Goal: Find specific page/section: Find specific page/section

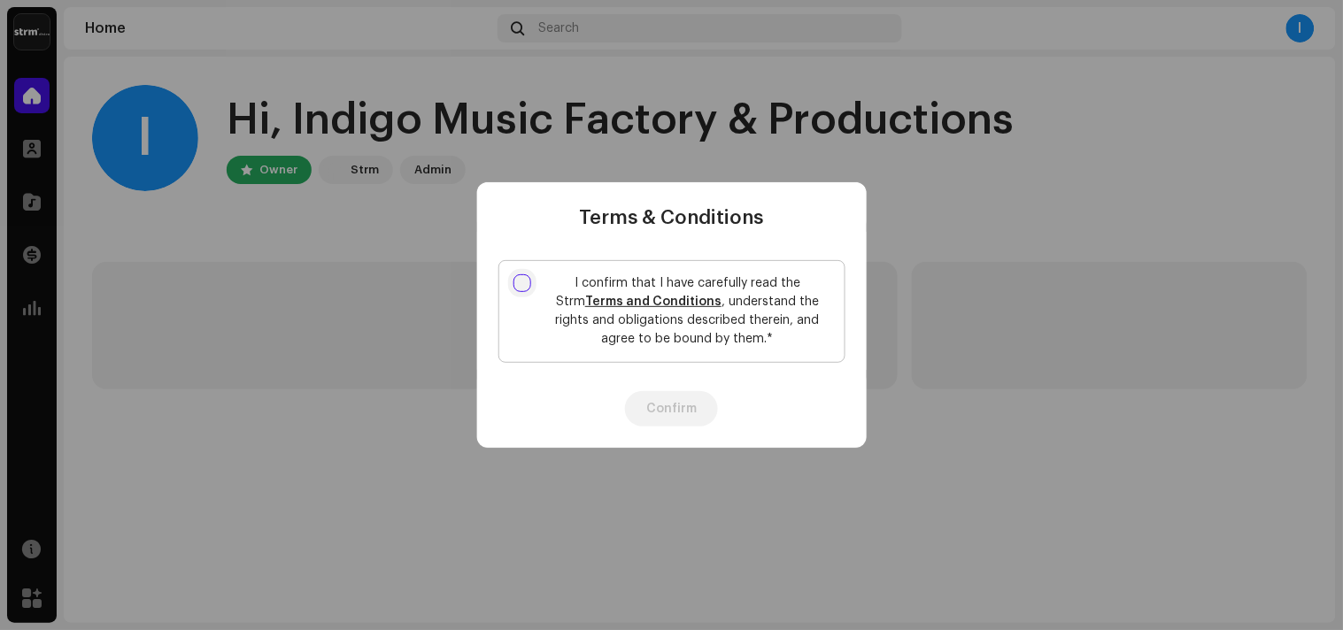
click at [514, 282] on input "I confirm that I have carefully read the Strm Terms and Conditions , understand…" at bounding box center [523, 283] width 18 height 18
checkbox input "true"
click at [684, 399] on button "Confirm" at bounding box center [671, 408] width 93 height 35
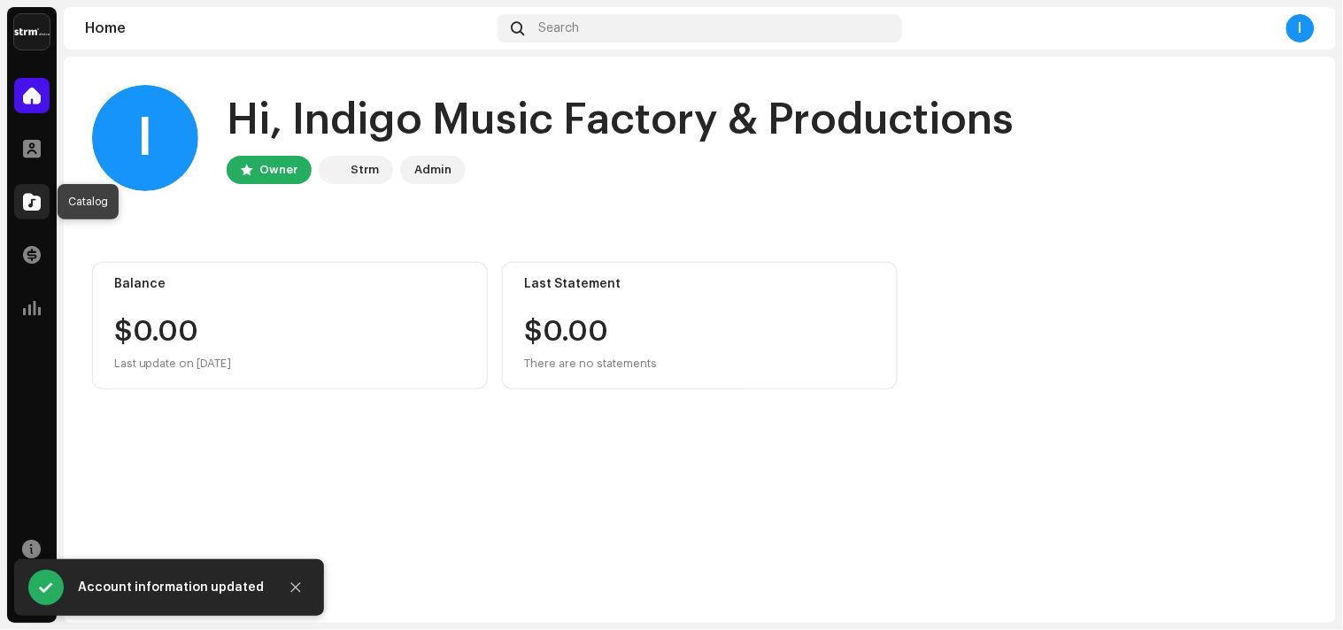
click at [40, 184] on div at bounding box center [31, 201] width 35 height 35
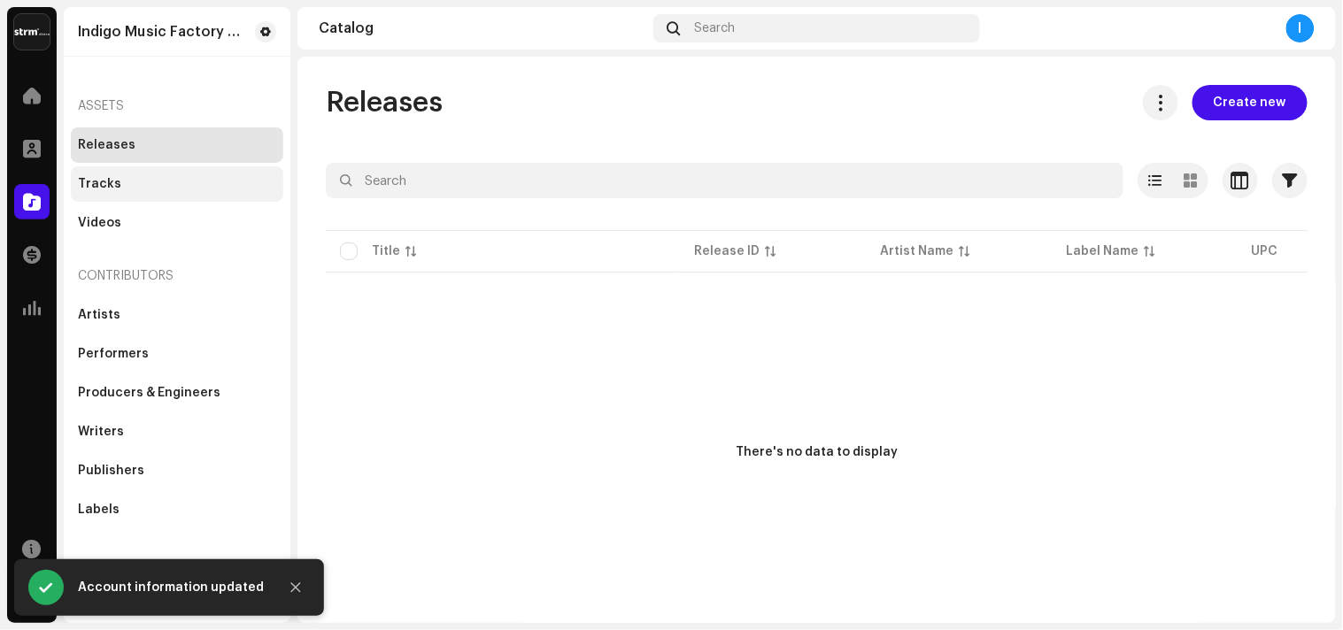
click at [117, 187] on div "Tracks" at bounding box center [177, 184] width 198 height 14
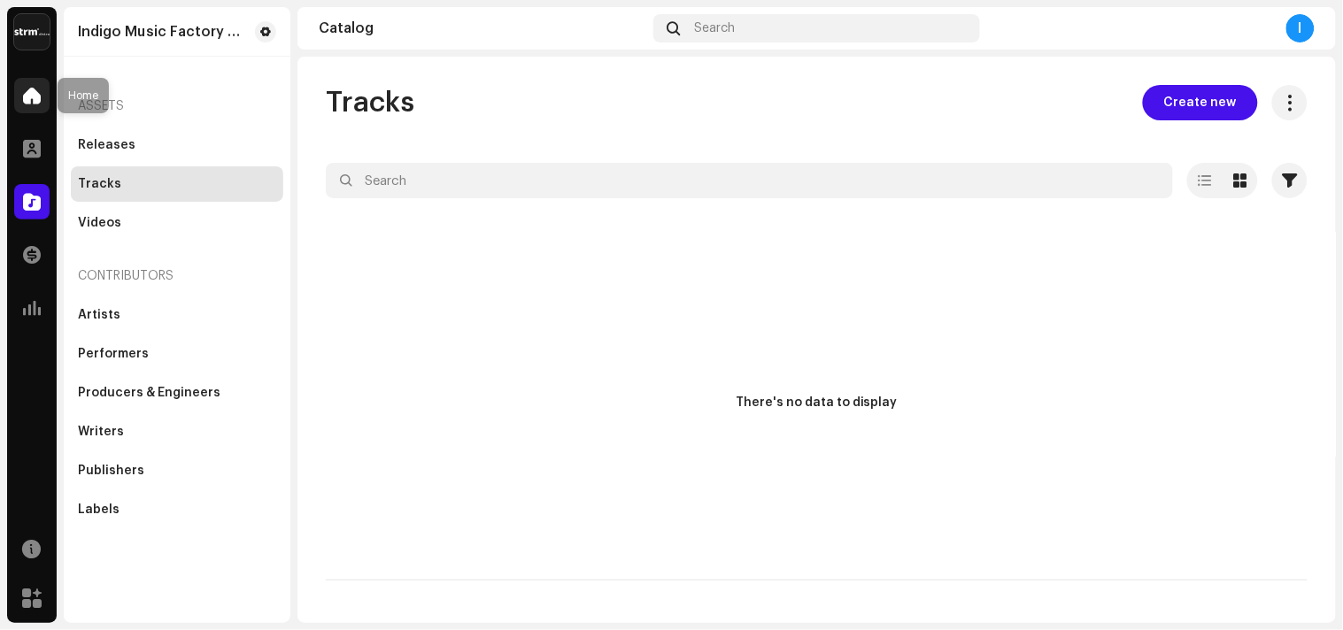
click at [27, 80] on div at bounding box center [31, 95] width 35 height 35
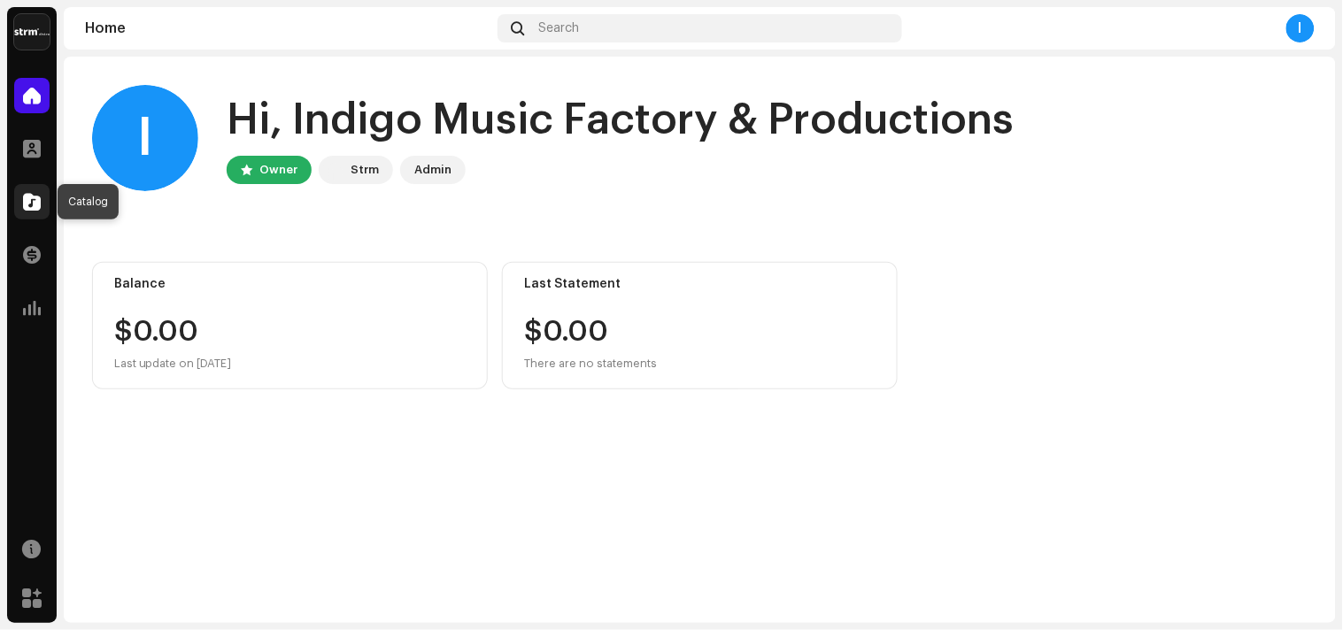
click at [18, 195] on div at bounding box center [31, 201] width 35 height 35
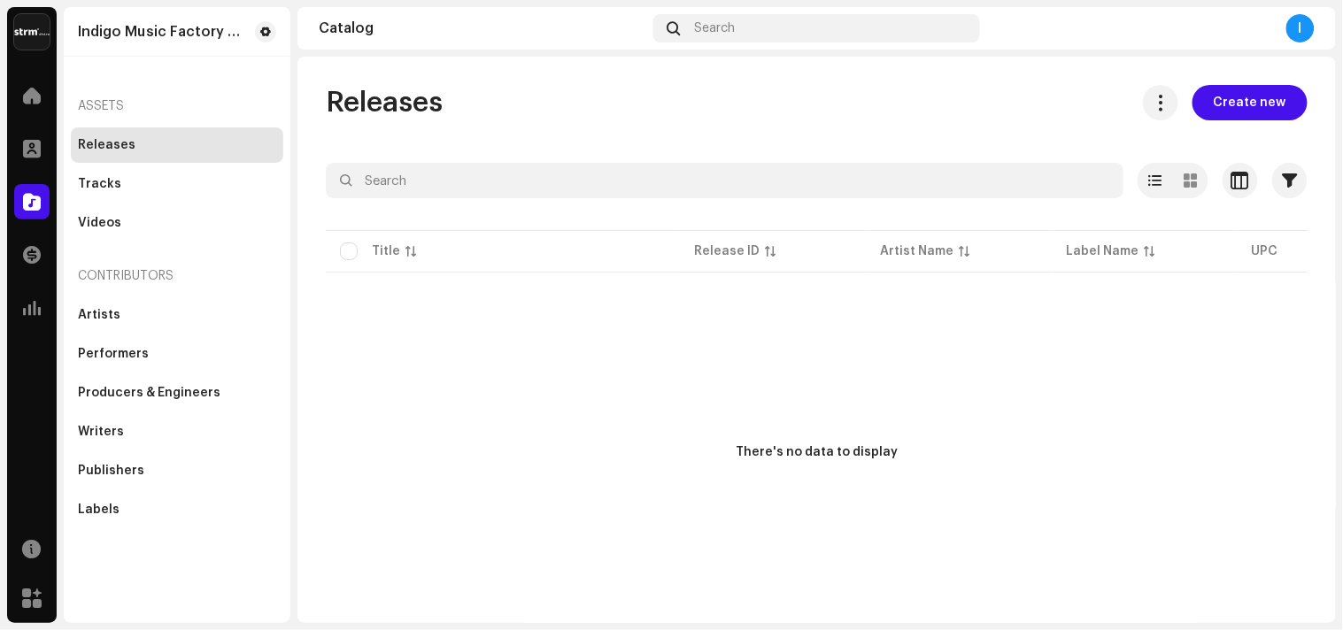
click at [1282, 30] on div "I" at bounding box center [1151, 28] width 328 height 28
click at [1299, 29] on div "I" at bounding box center [1301, 28] width 28 height 28
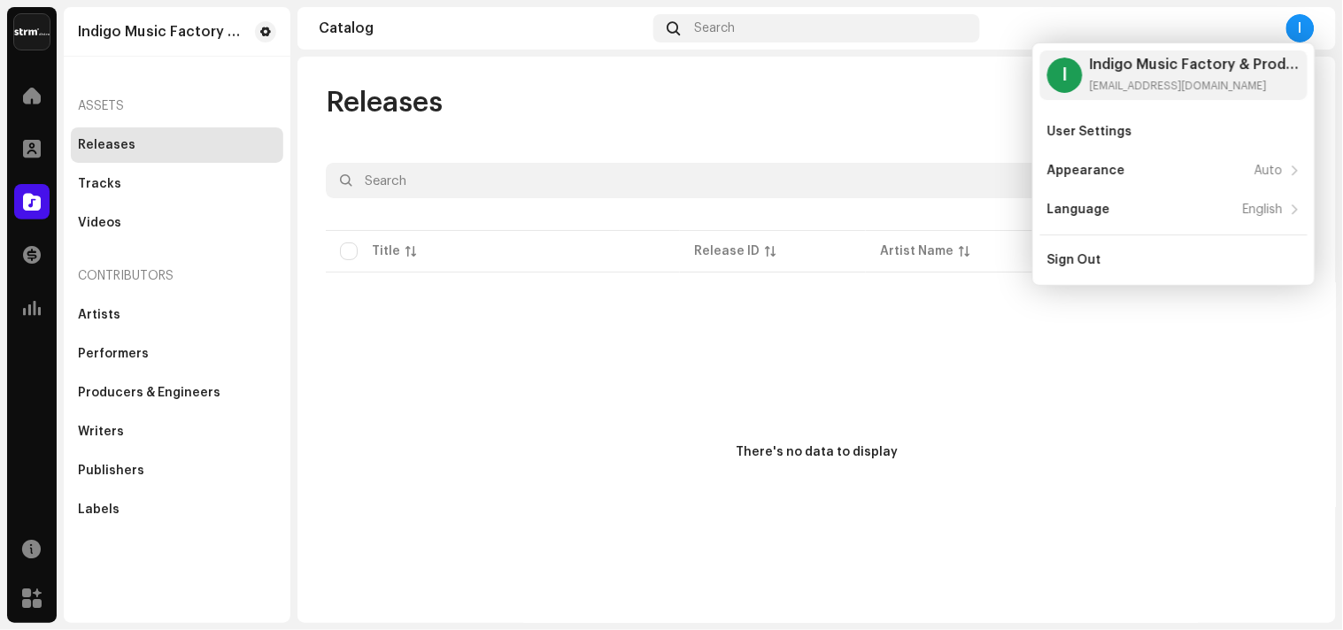
click at [845, 97] on div "Releases Create new" at bounding box center [817, 102] width 982 height 35
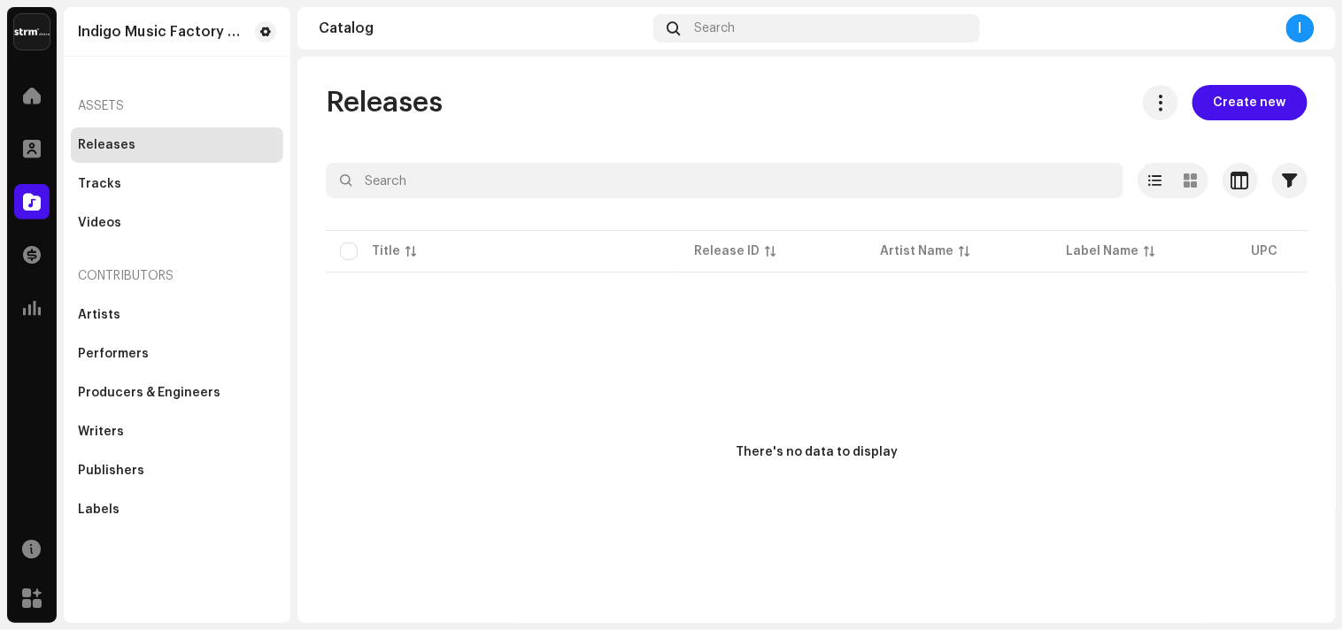
click at [446, 157] on div "Releases Create new Selected 0 Deselect all 0 Options Filters Distribution stat…" at bounding box center [817, 357] width 1039 height 545
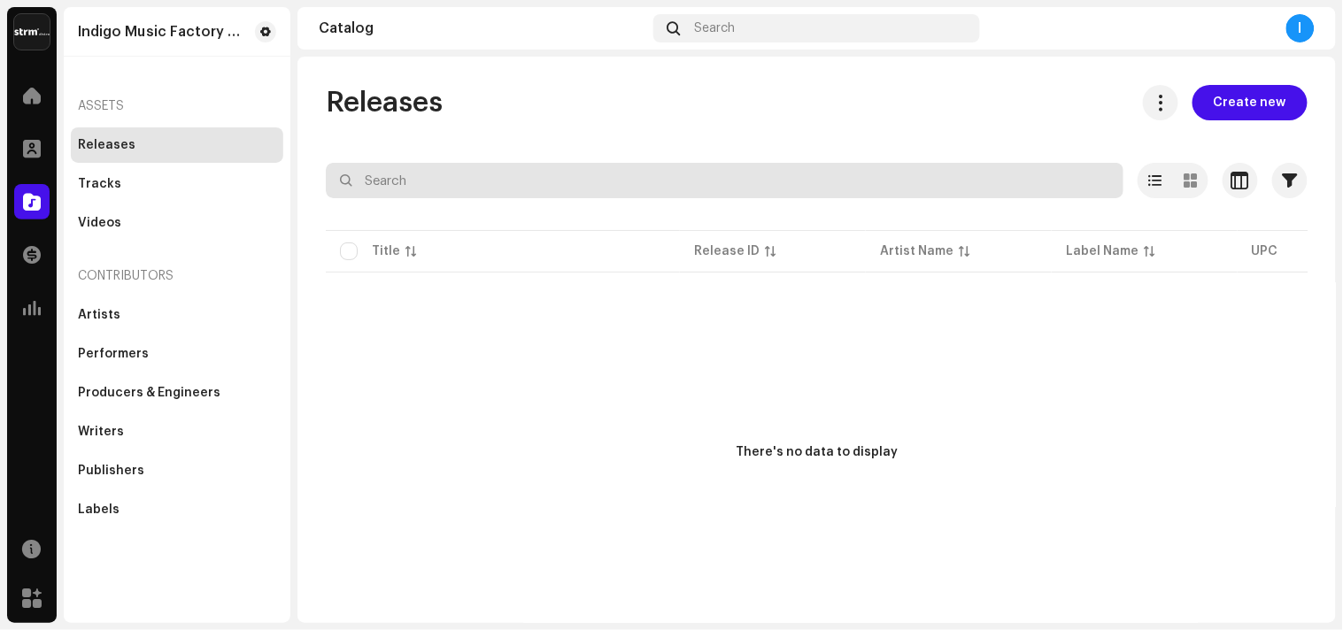
click at [445, 188] on input "text" at bounding box center [725, 180] width 798 height 35
type input "Good Life"
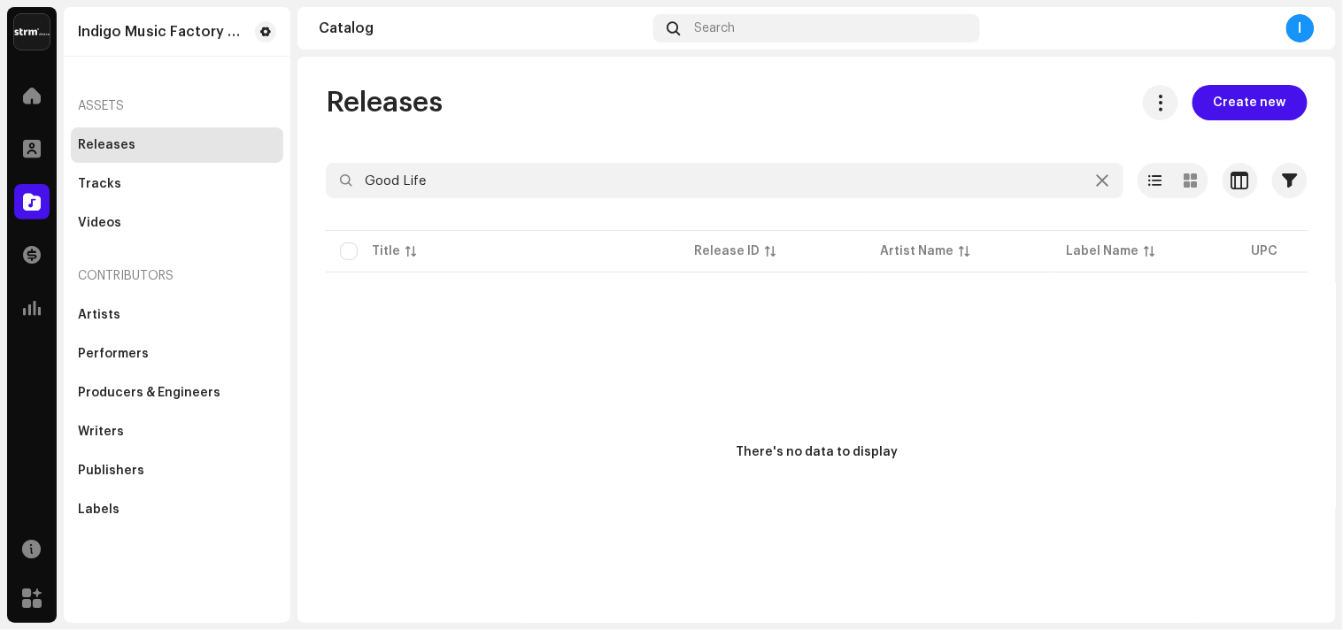
click at [97, 156] on div "Releases" at bounding box center [177, 145] width 213 height 35
click at [126, 193] on div "Tracks" at bounding box center [177, 183] width 213 height 35
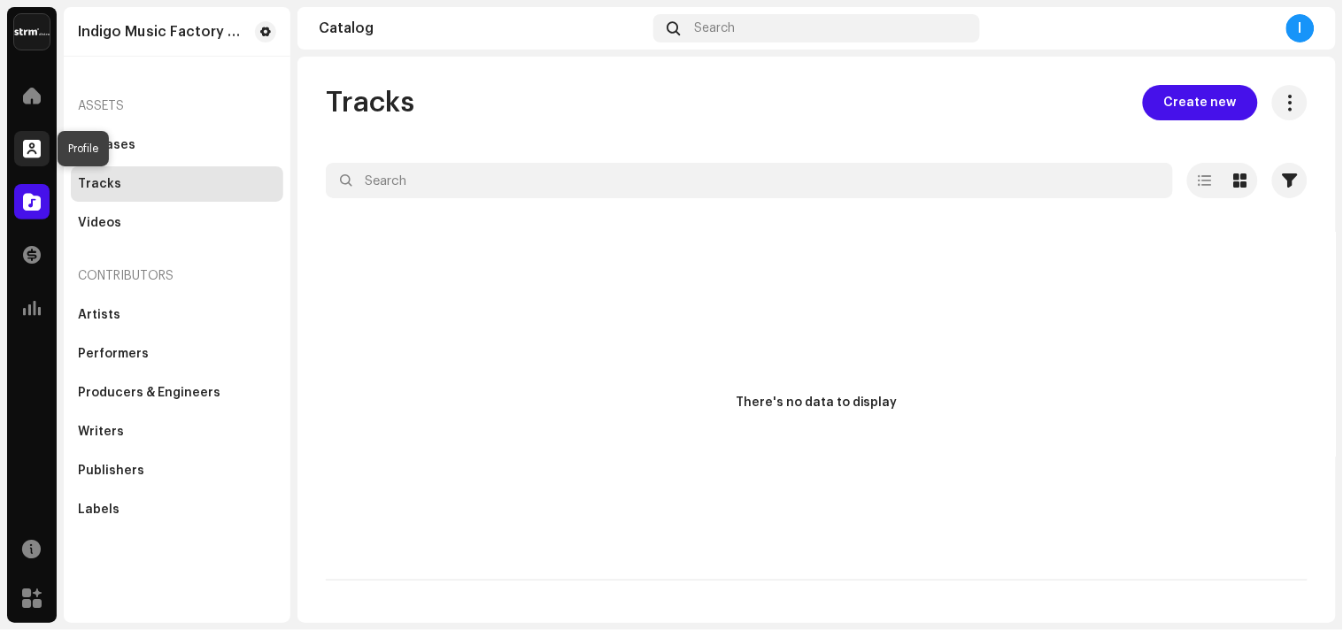
click at [23, 149] on span at bounding box center [32, 149] width 18 height 14
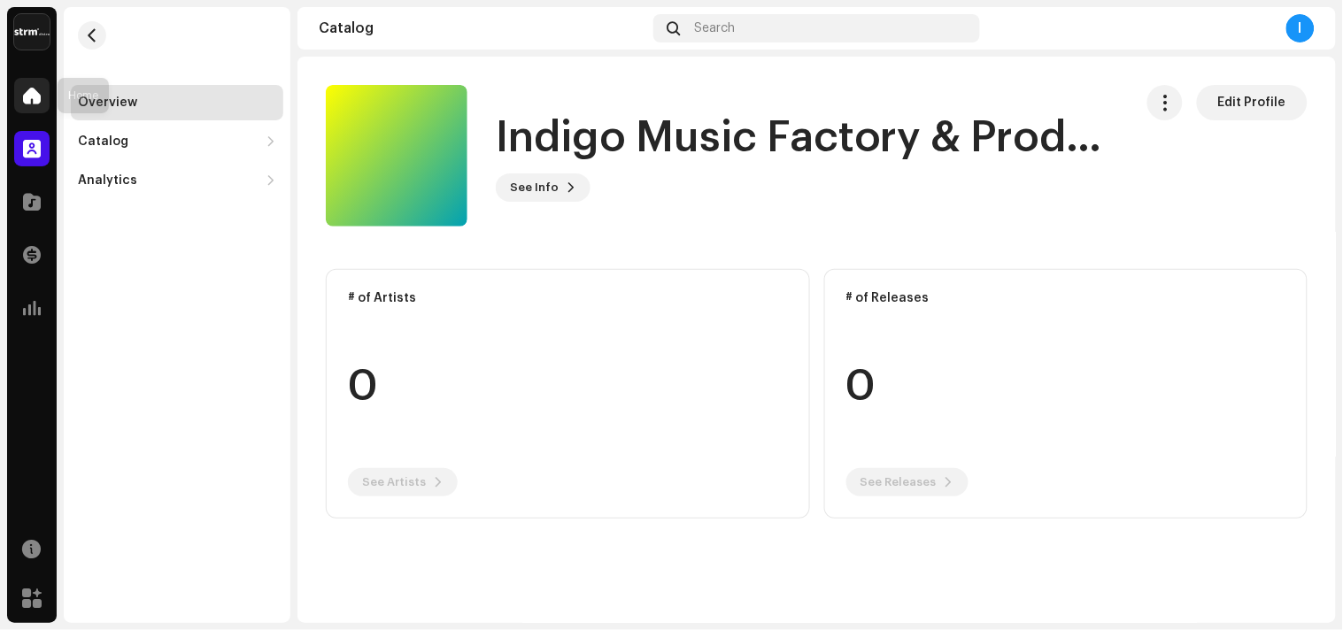
click at [19, 106] on div at bounding box center [31, 95] width 35 height 35
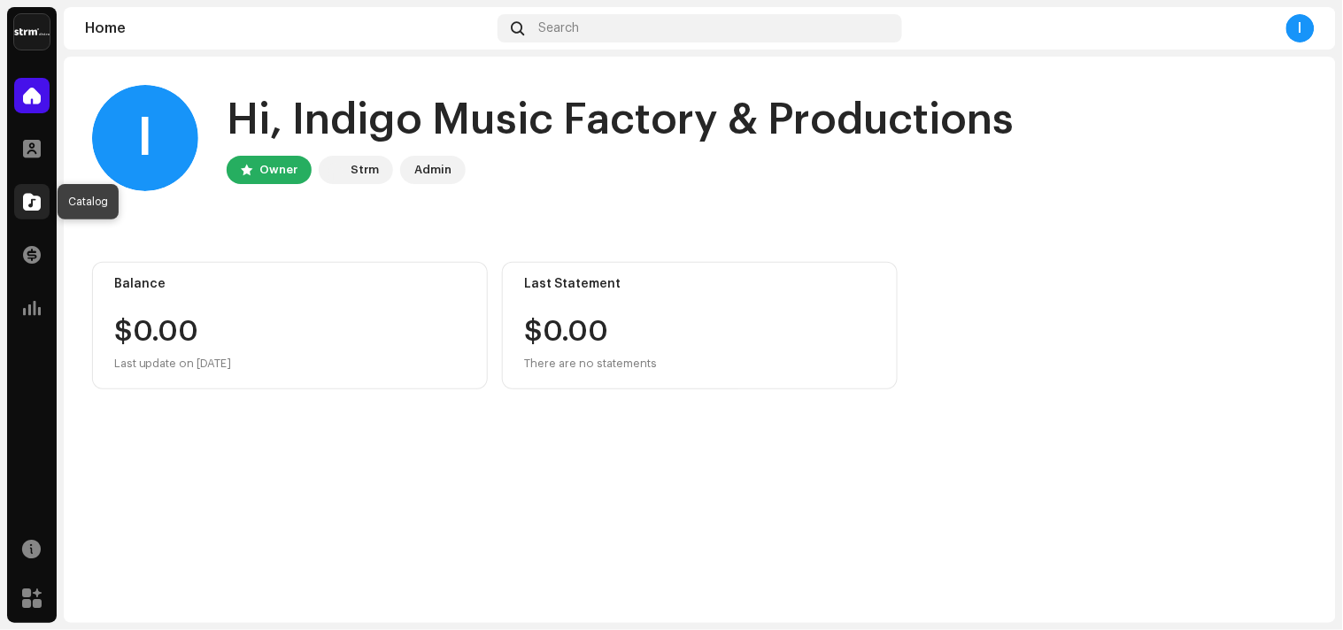
click at [35, 208] on span at bounding box center [32, 202] width 18 height 14
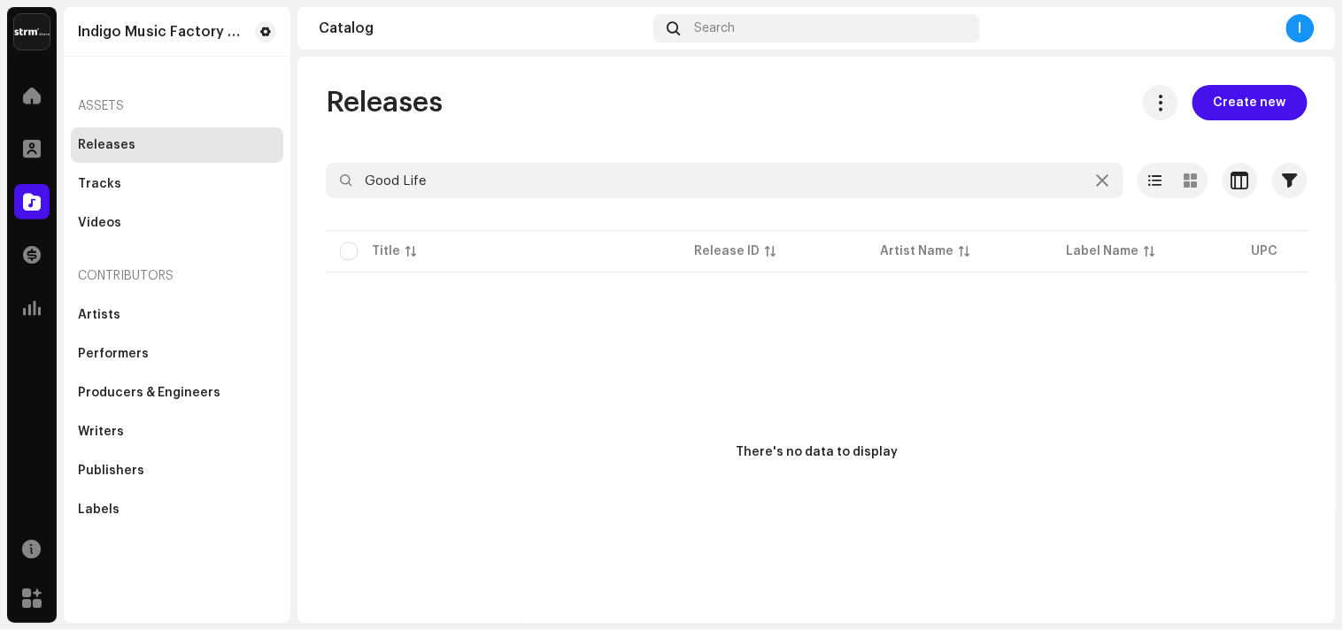
click at [1297, 29] on div "I" at bounding box center [1301, 28] width 28 height 28
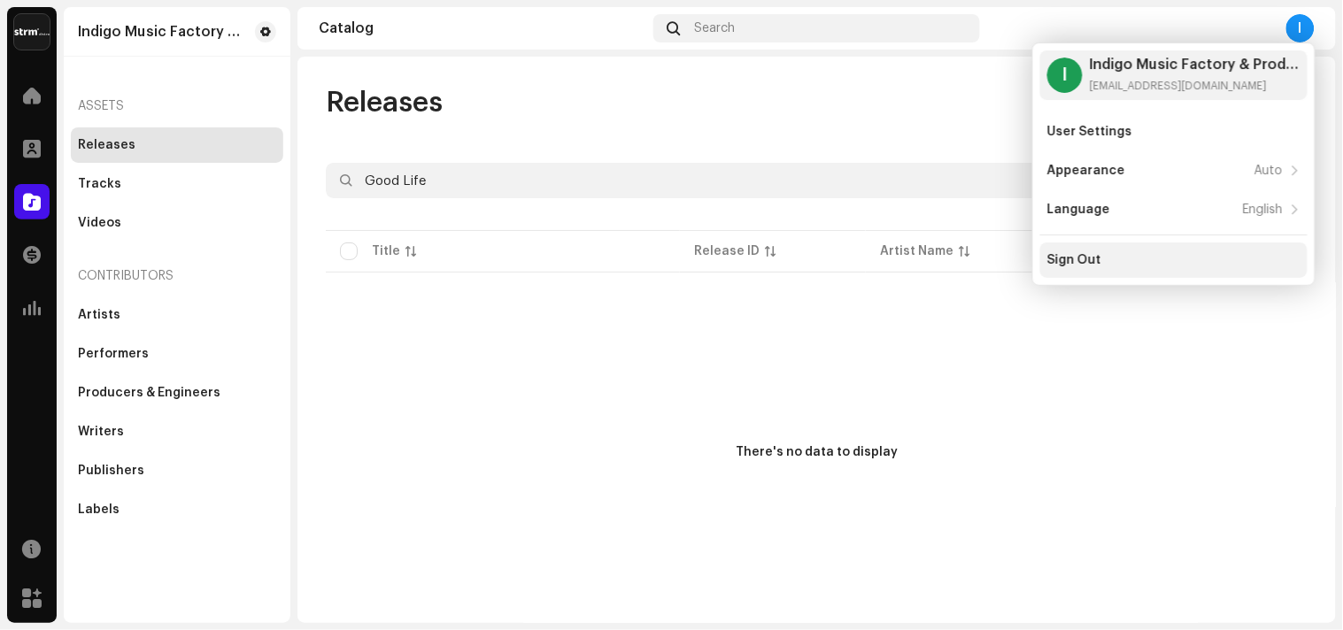
click at [1087, 254] on div "Sign Out" at bounding box center [1075, 260] width 54 height 14
